Goal: Check status: Check status

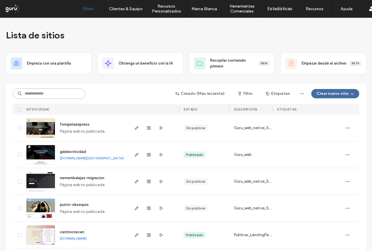
click at [42, 94] on input at bounding box center [49, 93] width 73 height 10
paste input "**********"
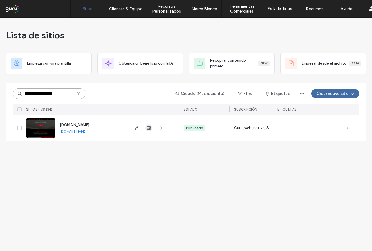
type input "**********"
click at [148, 128] on icon "button" at bounding box center [148, 127] width 5 height 5
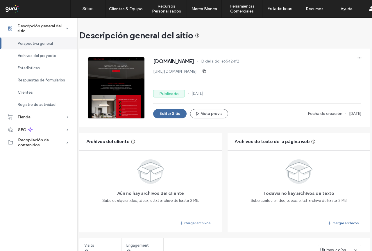
scroll to position [116, 0]
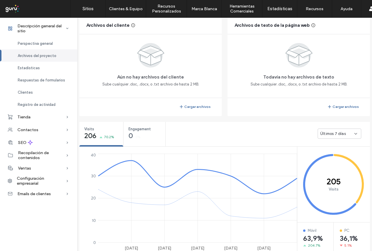
click at [351, 133] on div "Últimos 7 días" at bounding box center [337, 134] width 34 height 6
click at [331, 161] on span "Últimos 30 días" at bounding box center [332, 164] width 28 height 6
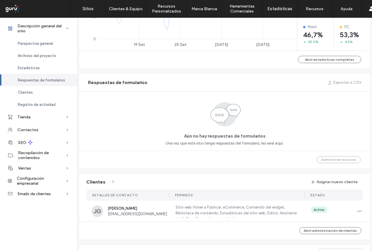
scroll to position [494, 0]
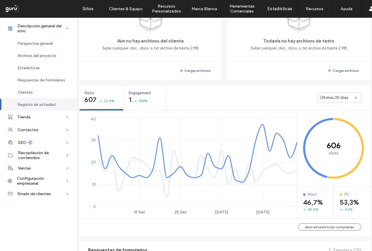
scroll to position [150, 0]
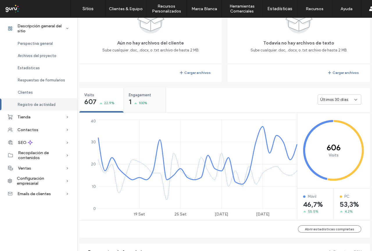
click at [132, 94] on span "Engagement" at bounding box center [143, 95] width 28 height 6
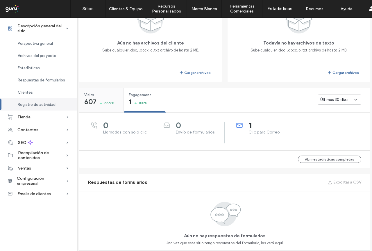
click at [86, 95] on span "Visits" at bounding box center [99, 95] width 31 height 6
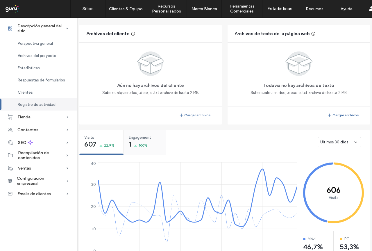
scroll to position [5, 0]
